Goal: Information Seeking & Learning: Learn about a topic

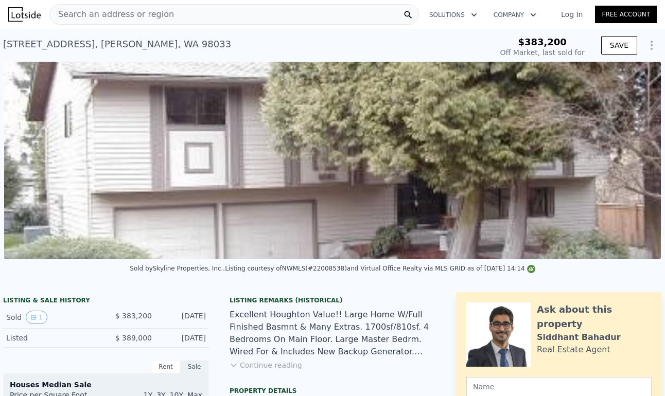
scroll to position [0, 670]
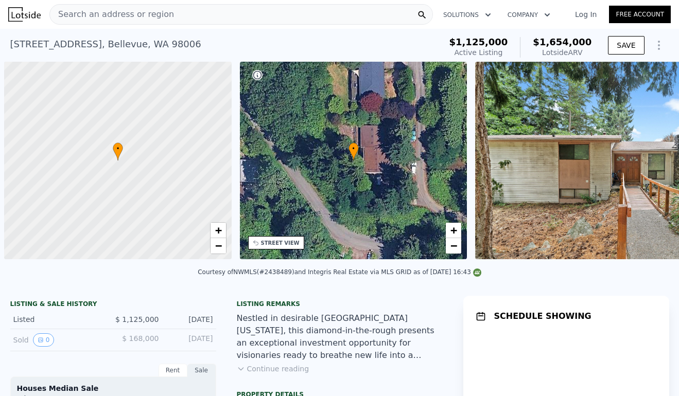
scroll to position [0, 4]
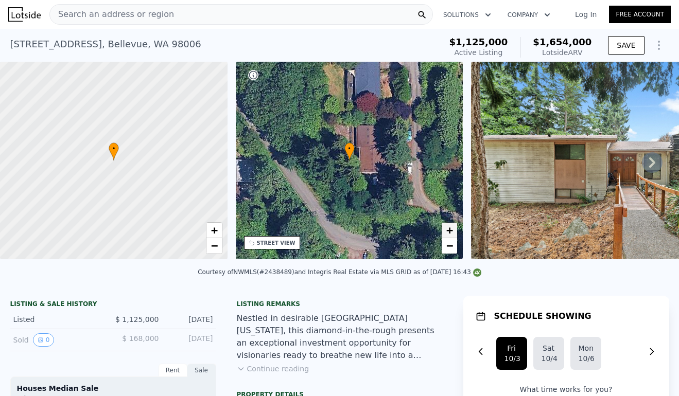
click at [449, 227] on span "+" at bounding box center [449, 230] width 7 height 13
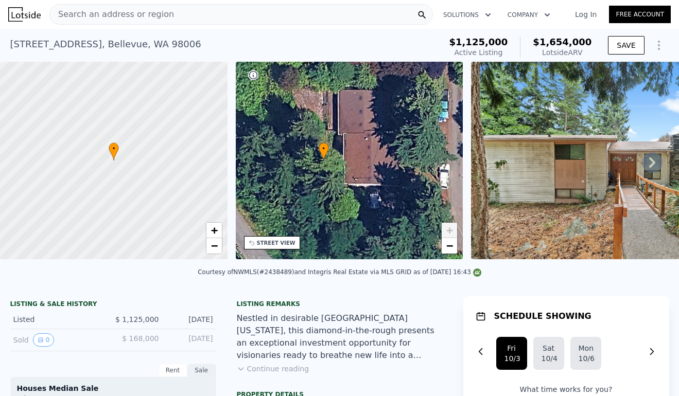
drag, startPoint x: 419, startPoint y: 170, endPoint x: 387, endPoint y: 170, distance: 31.9
click at [387, 170] on div "• + −" at bounding box center [350, 161] width 228 height 198
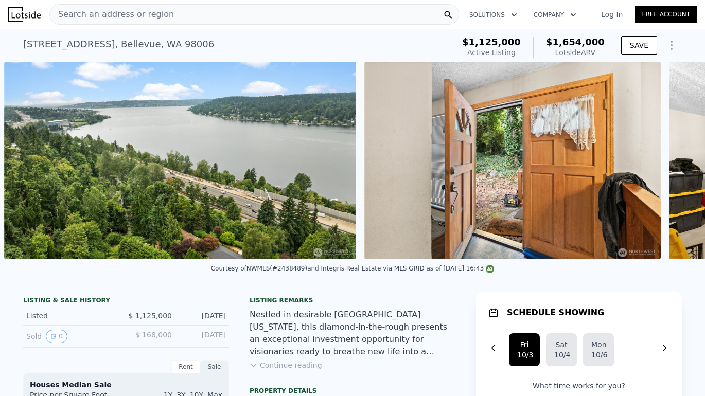
scroll to position [0, 3270]
click at [271, 175] on img at bounding box center [180, 161] width 352 height 198
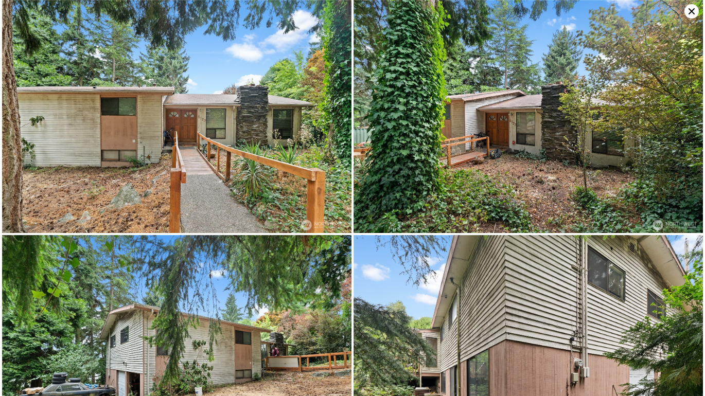
scroll to position [8, 0]
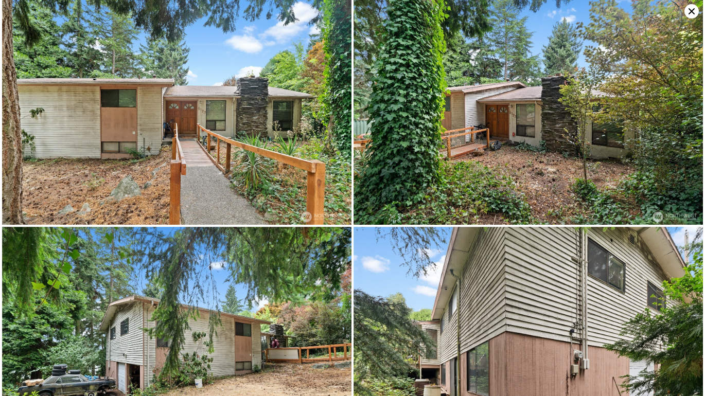
click at [241, 155] on img at bounding box center [177, 108] width 350 height 233
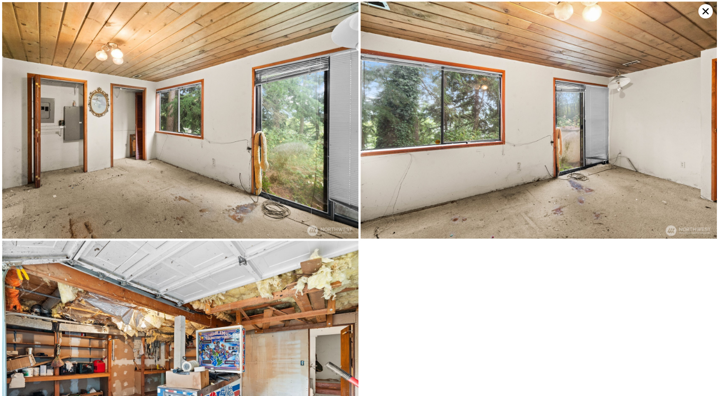
scroll to position [4272, 0]
